Goal: Communication & Community: Answer question/provide support

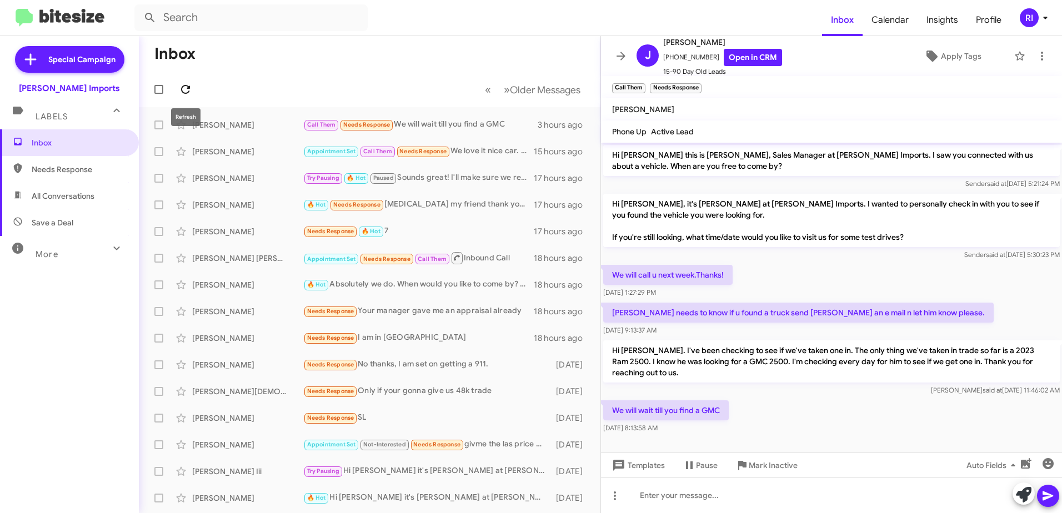
click at [183, 89] on icon at bounding box center [185, 89] width 13 height 13
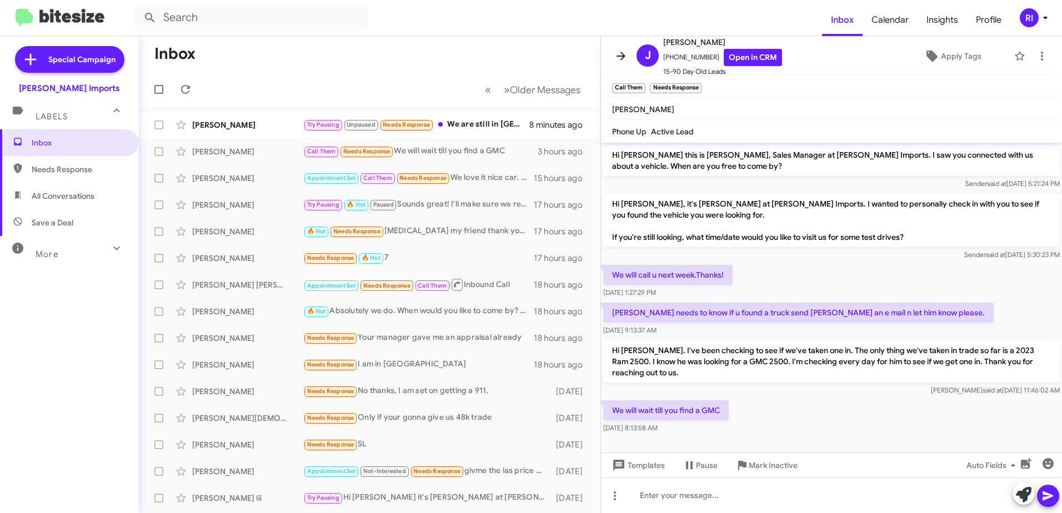
click at [624, 54] on icon at bounding box center [620, 55] width 13 height 13
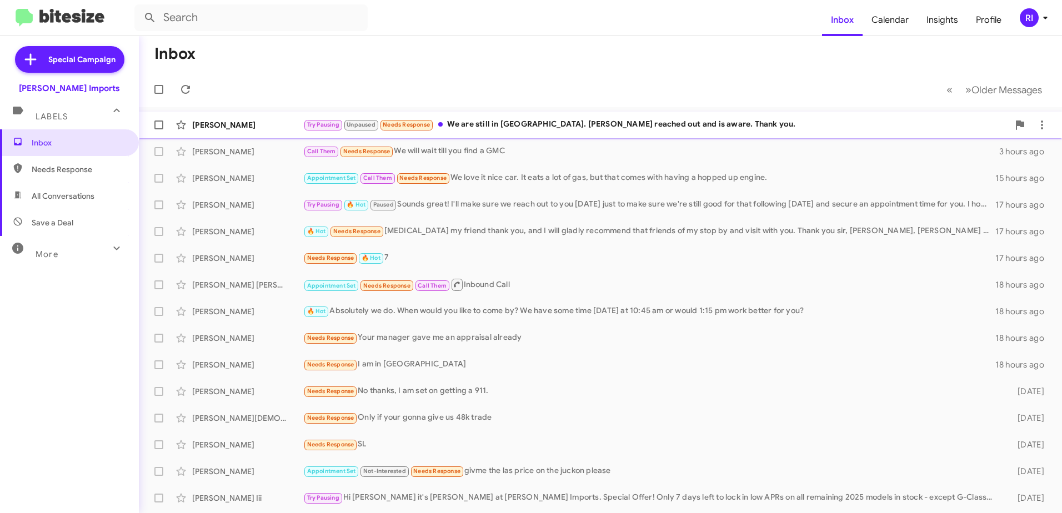
click at [492, 121] on div "Try Pausing Unpaused Needs Response We are still in [GEOGRAPHIC_DATA]. [PERSON_…" at bounding box center [655, 124] width 705 height 13
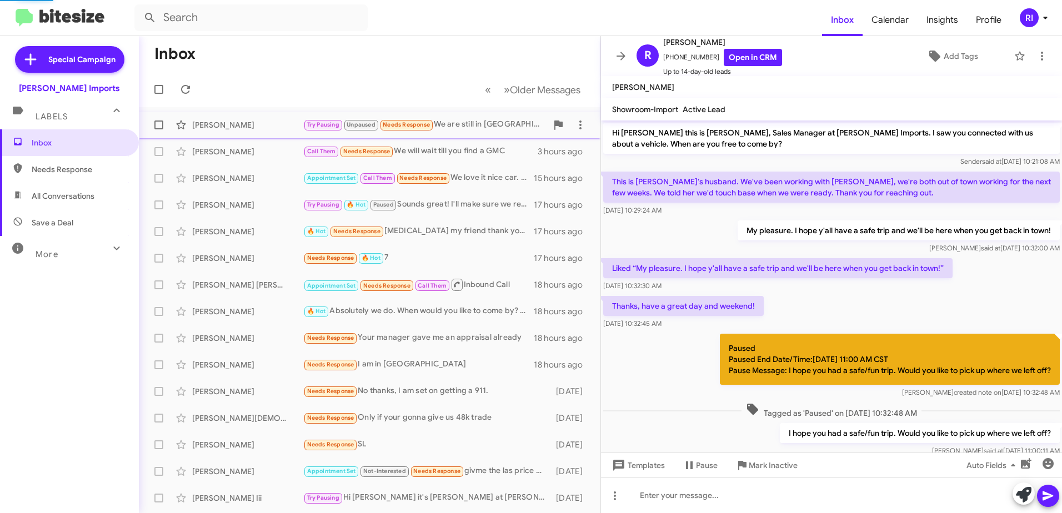
scroll to position [48, 0]
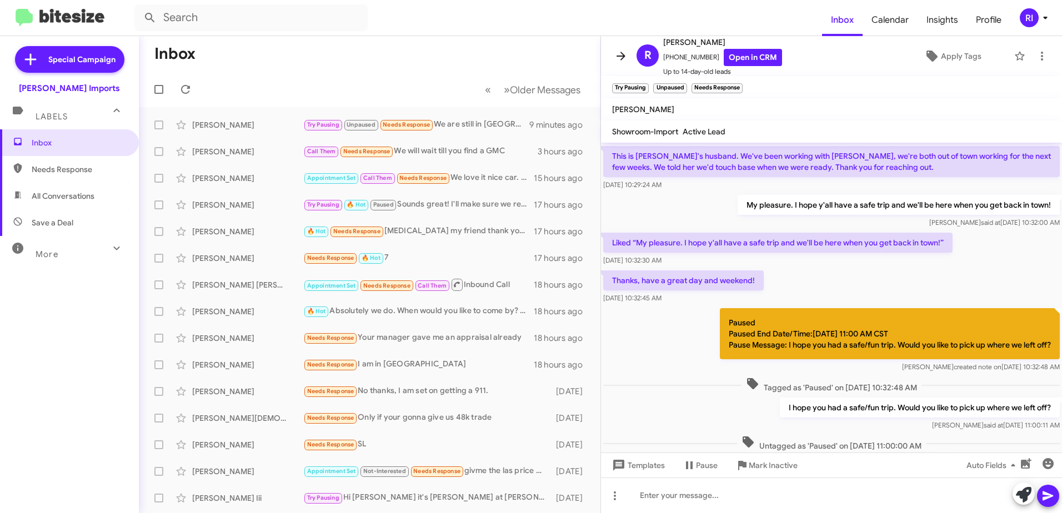
click at [620, 55] on icon at bounding box center [620, 55] width 13 height 13
